Goal: Task Accomplishment & Management: Manage account settings

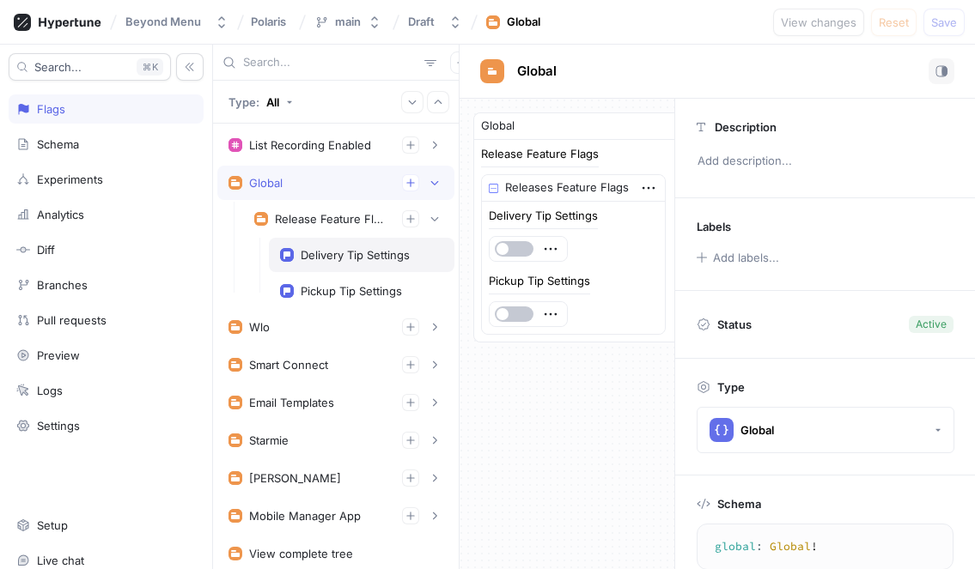
click at [337, 254] on div "Delivery Tip Settings" at bounding box center [355, 255] width 109 height 14
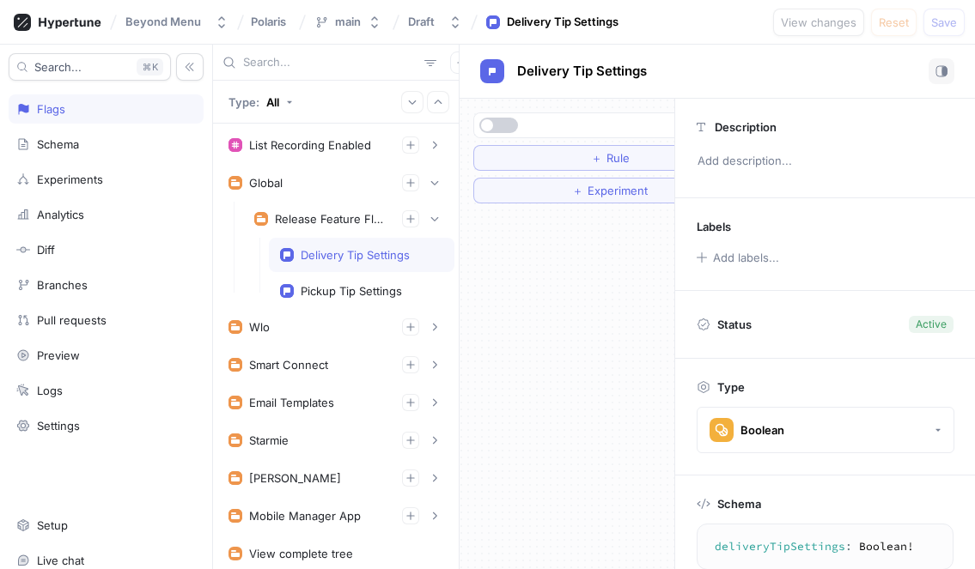
click at [504, 127] on button "button" at bounding box center [498, 125] width 39 height 15
click at [488, 120] on button "button" at bounding box center [498, 125] width 39 height 15
click at [532, 161] on button "＋ Rule" at bounding box center [609, 158] width 273 height 26
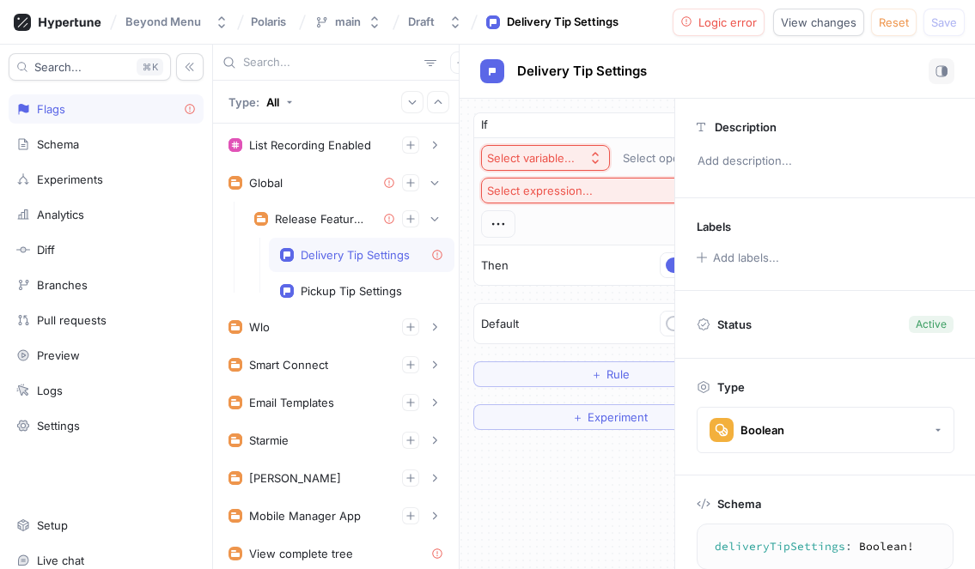
click at [535, 156] on div "Select variable..." at bounding box center [531, 158] width 88 height 15
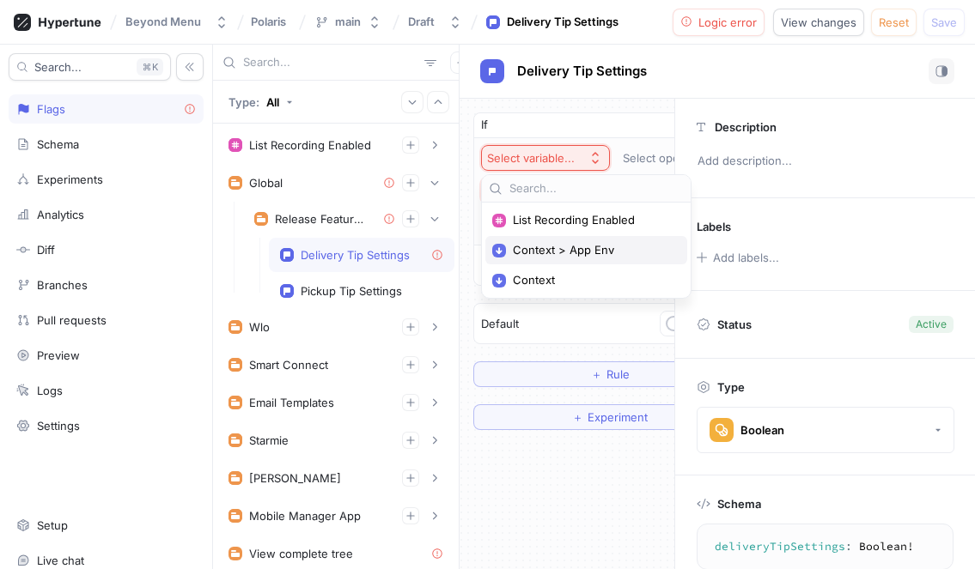
click at [539, 251] on span "Context > App Env" at bounding box center [592, 250] width 159 height 15
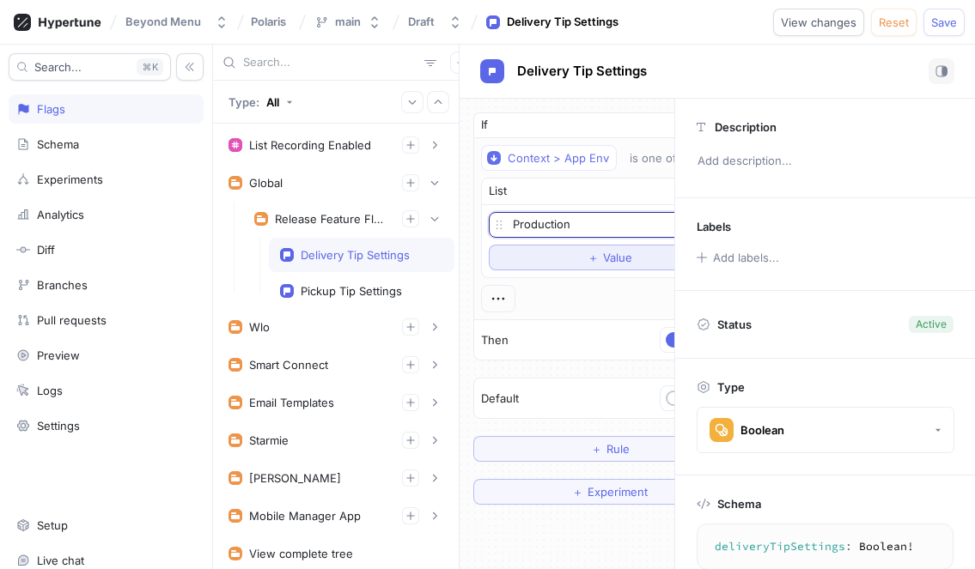
scroll to position [0, 86]
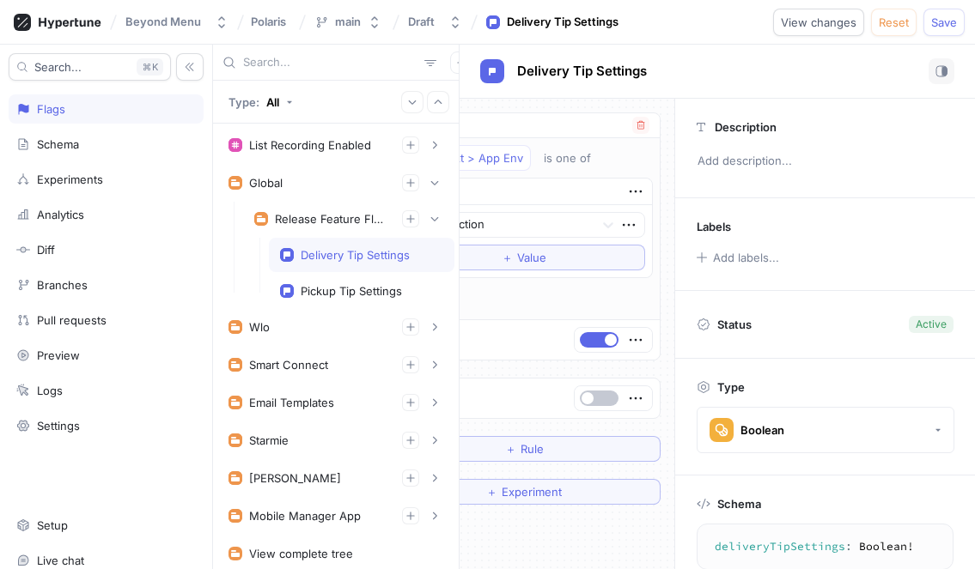
click at [592, 348] on div at bounding box center [612, 340] width 77 height 24
click at [592, 342] on button "button" at bounding box center [599, 339] width 39 height 15
click at [602, 392] on button "button" at bounding box center [599, 398] width 39 height 15
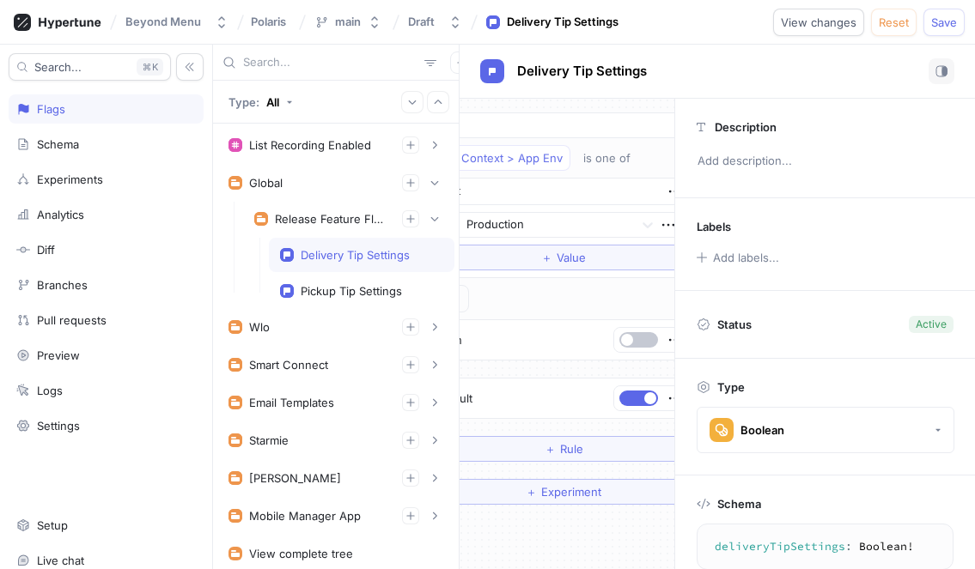
scroll to position [0, 0]
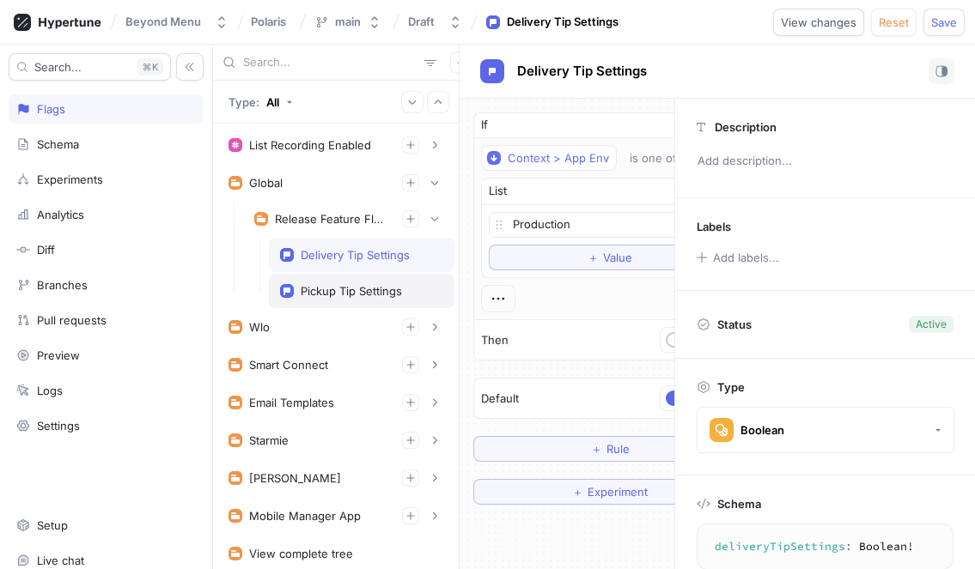
click at [310, 295] on div "Pickup Tip Settings" at bounding box center [351, 291] width 101 height 14
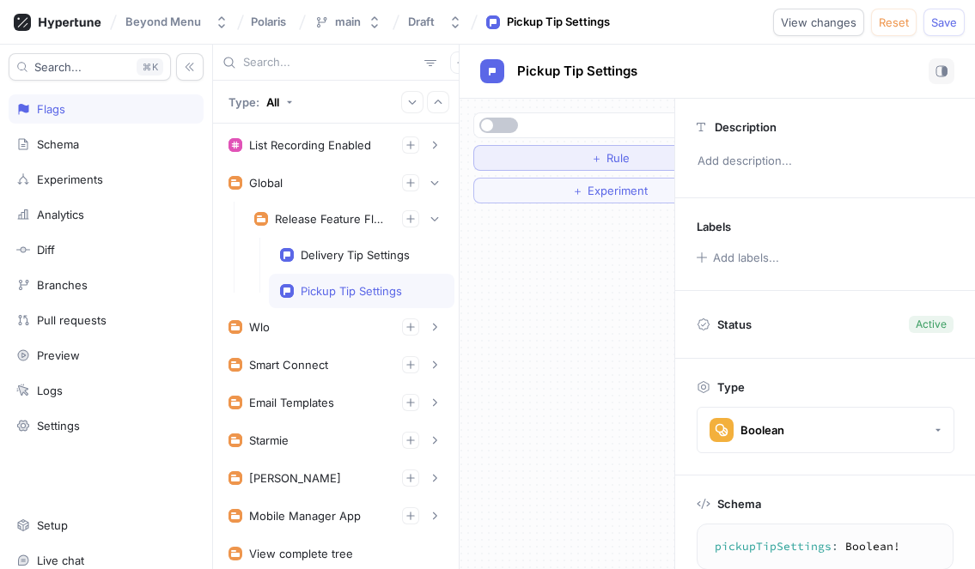
click at [521, 167] on button "＋ Rule" at bounding box center [609, 158] width 273 height 26
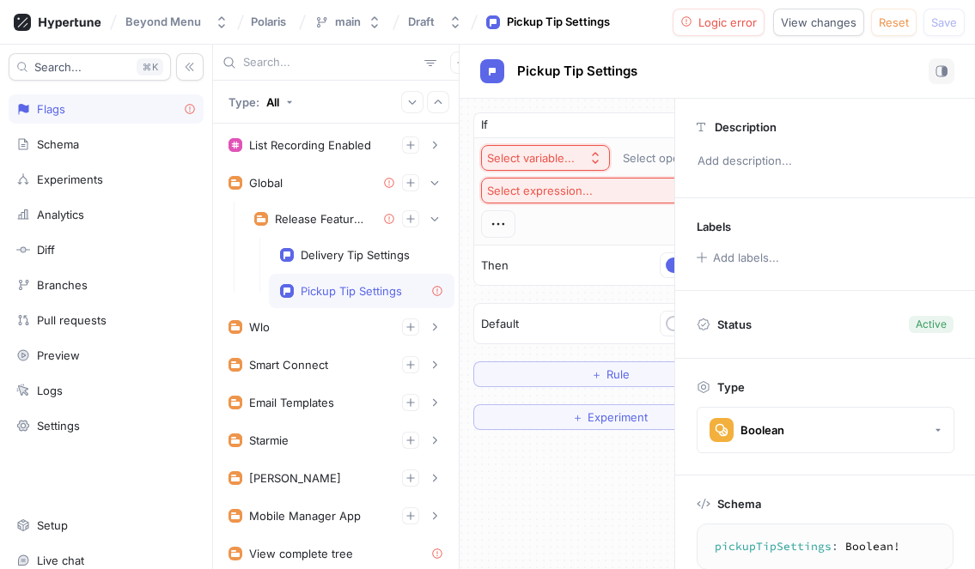
click at [526, 155] on div "Select variable..." at bounding box center [531, 158] width 88 height 15
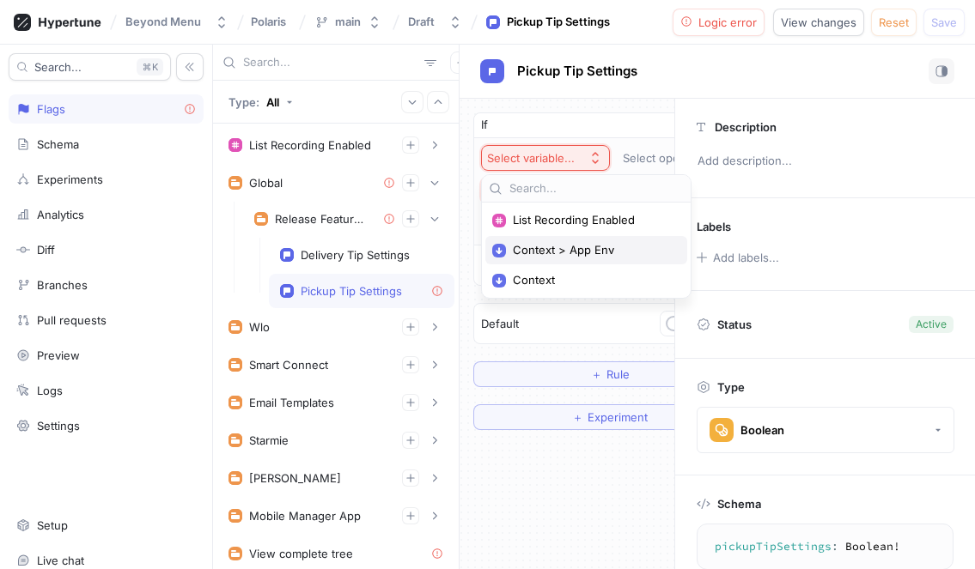
click at [543, 251] on span "Context > App Env" at bounding box center [592, 250] width 159 height 15
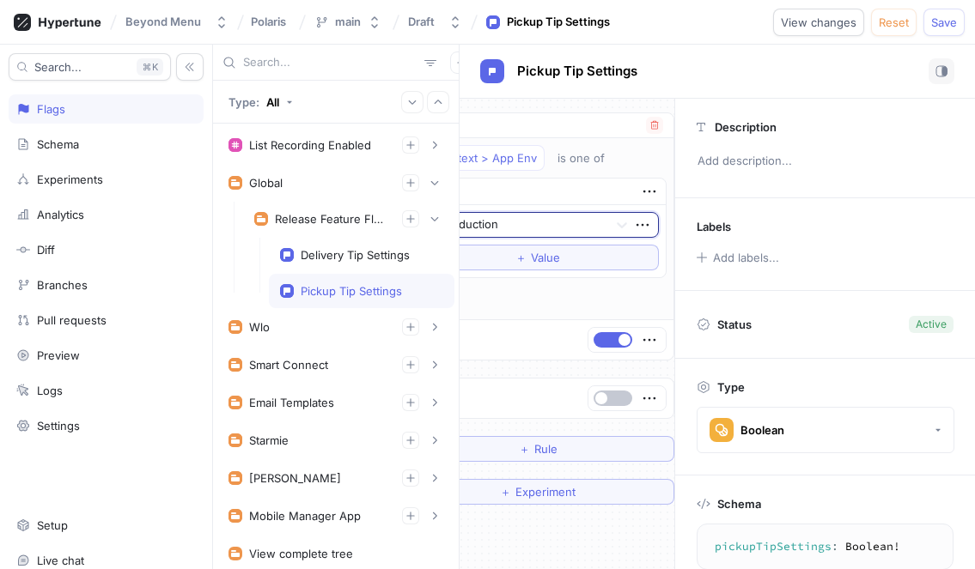
scroll to position [0, 86]
click at [597, 334] on button "button" at bounding box center [599, 339] width 39 height 15
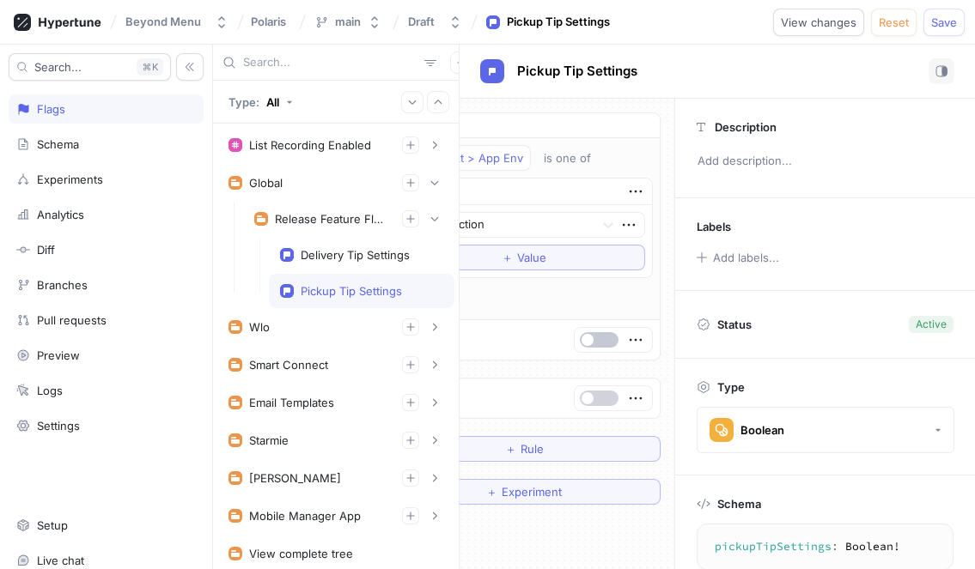
click at [599, 392] on button "button" at bounding box center [599, 398] width 39 height 15
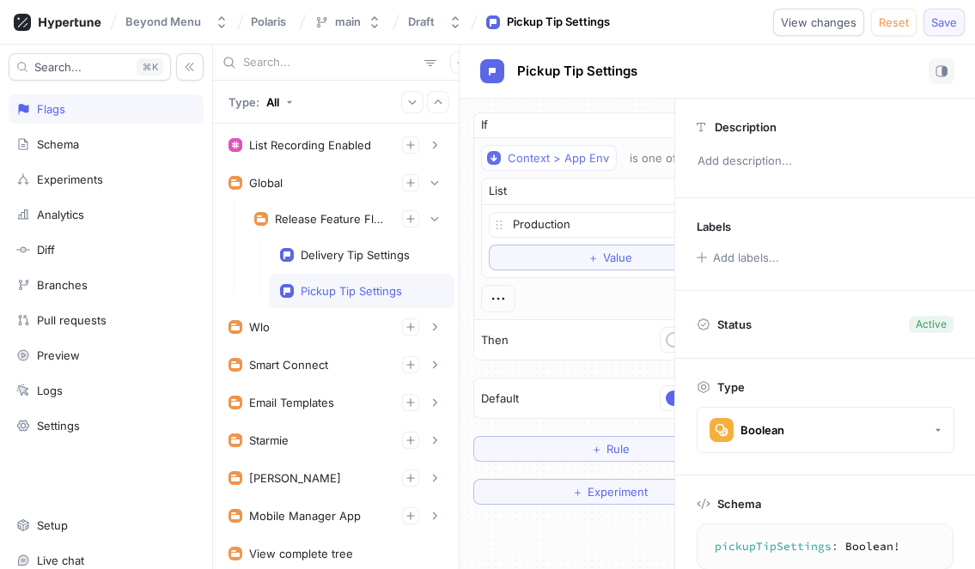
click at [938, 26] on span "Save" at bounding box center [944, 22] width 26 height 10
